Goal: Navigation & Orientation: Find specific page/section

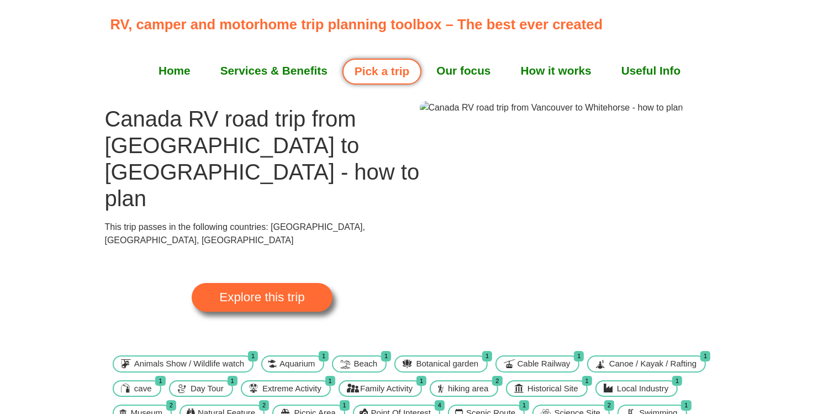
click at [297, 291] on span "Explore this trip" at bounding box center [261, 297] width 85 height 12
